Goal: Task Accomplishment & Management: Use online tool/utility

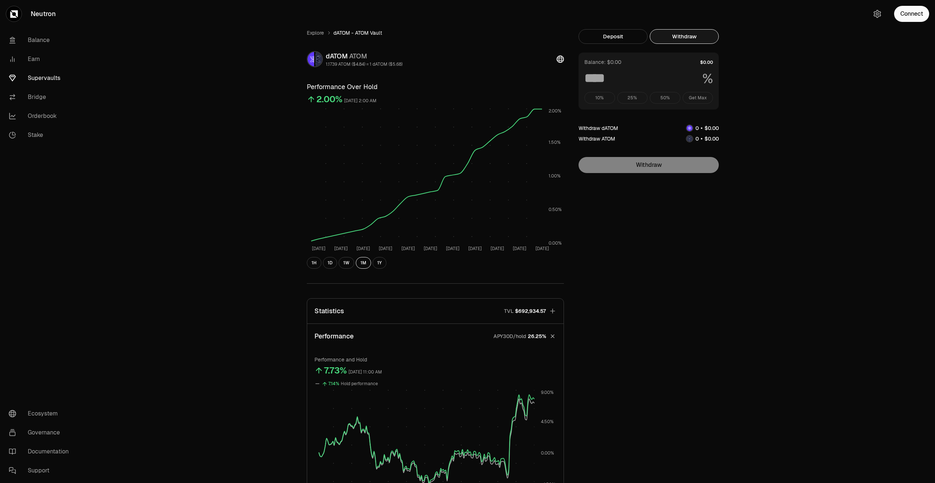
click at [49, 81] on link "Supervaults" at bounding box center [41, 78] width 76 height 19
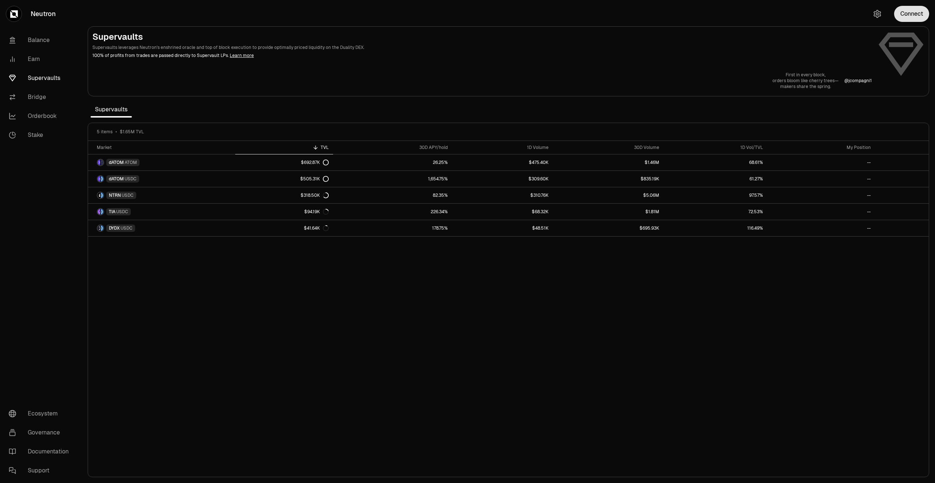
click at [922, 11] on button "Connect" at bounding box center [911, 14] width 35 height 16
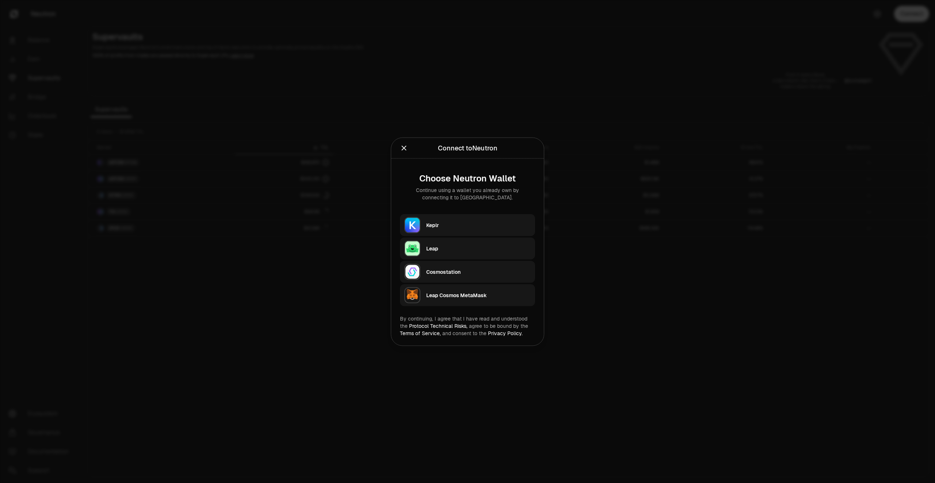
click at [450, 224] on div "Keplr" at bounding box center [478, 224] width 104 height 7
